Goal: Transaction & Acquisition: Register for event/course

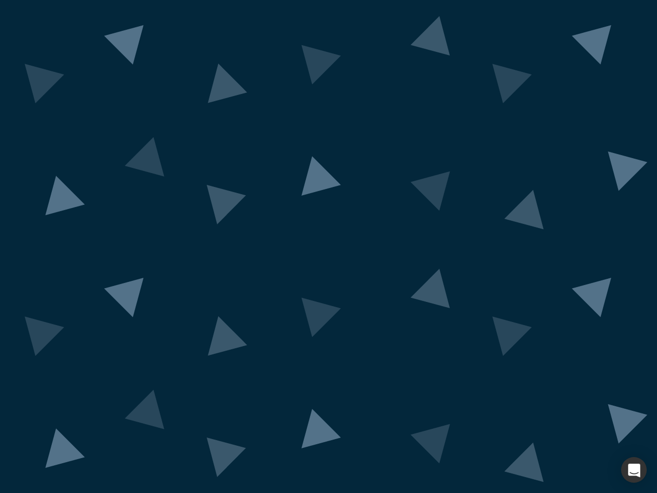
click at [634, 470] on div "button" at bounding box center [634, 470] width 26 height 26
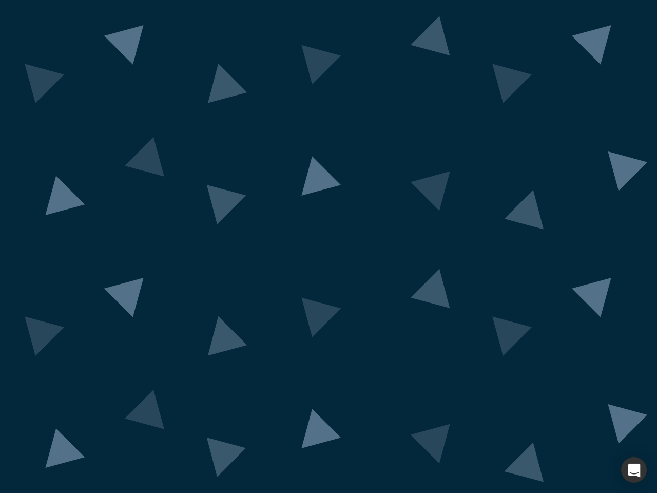
click at [634, 470] on div "button" at bounding box center [634, 470] width 26 height 26
